Goal: Task Accomplishment & Management: Manage account settings

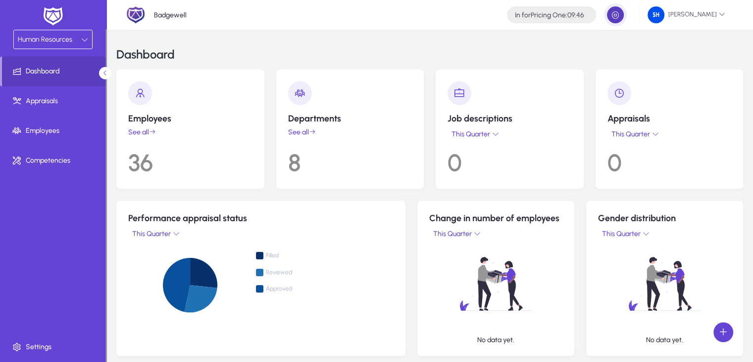
click at [625, 15] on span "button" at bounding box center [616, 15] width 20 height 20
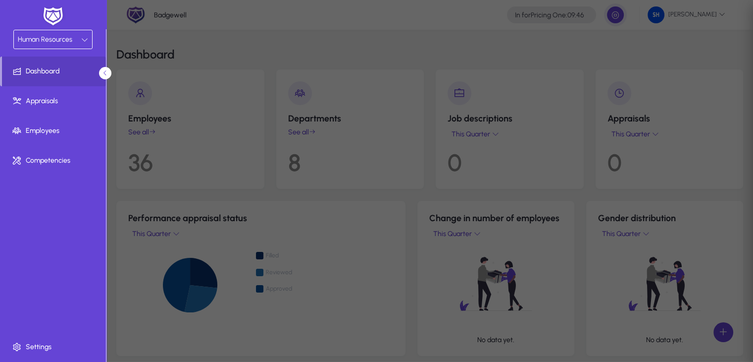
type input "**********"
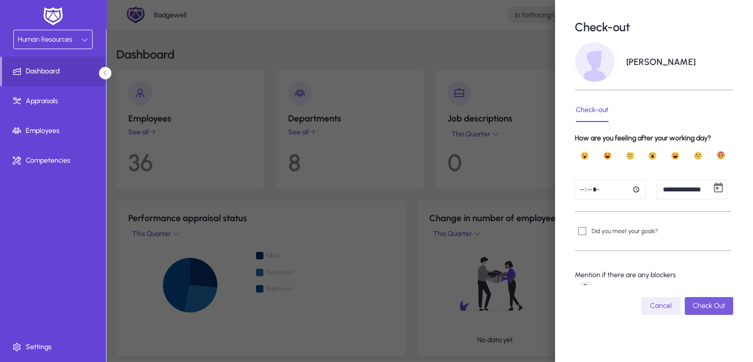
click at [693, 304] on span "Check Out" at bounding box center [709, 305] width 33 height 8
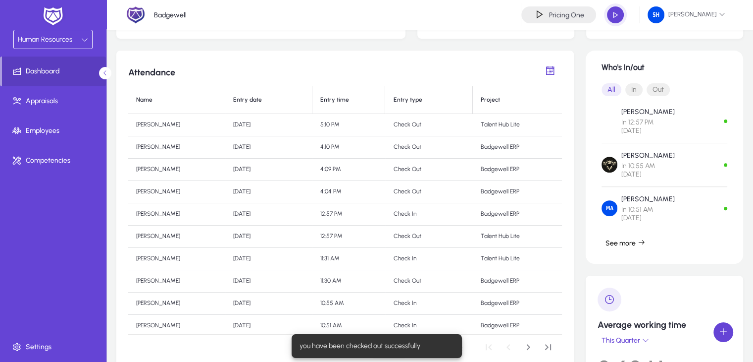
scroll to position [317, 0]
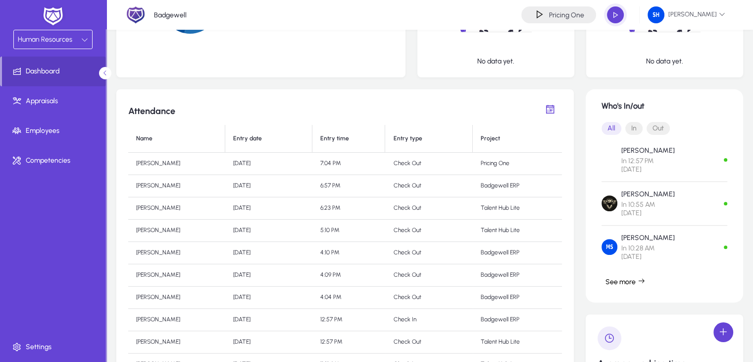
scroll to position [276, 0]
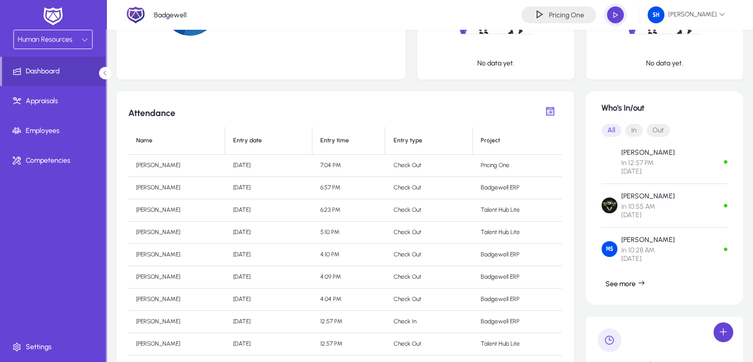
click at [711, 87] on div "Employees See all 36 Departments See all 8 Job descriptions This Quarter 0 Appr…" at bounding box center [429, 183] width 627 height 780
